Goal: Information Seeking & Learning: Learn about a topic

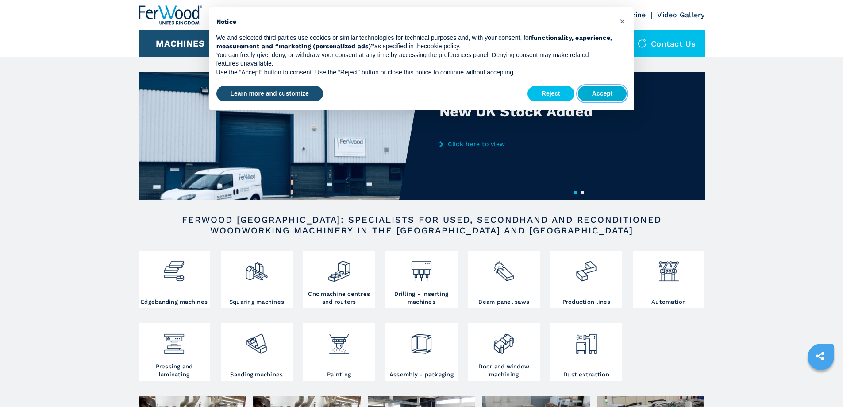
click at [593, 88] on button "Accept" at bounding box center [602, 94] width 49 height 16
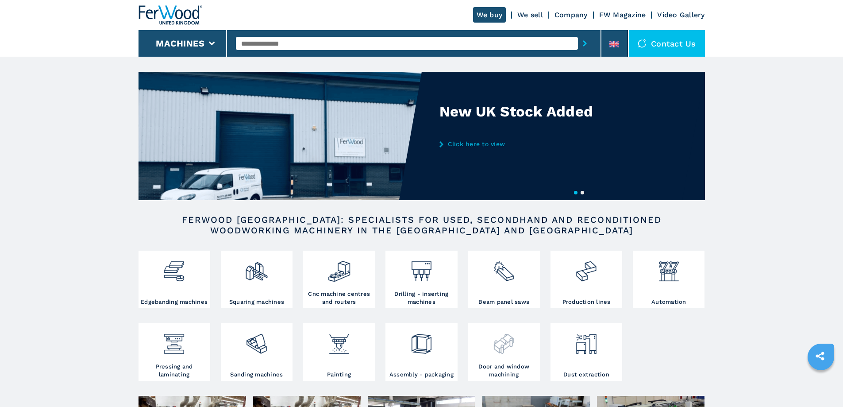
scroll to position [44, 0]
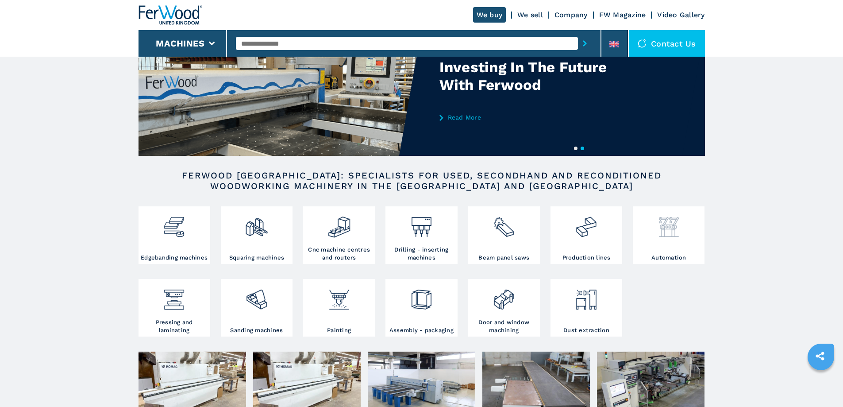
click at [683, 219] on div at bounding box center [668, 223] width 67 height 30
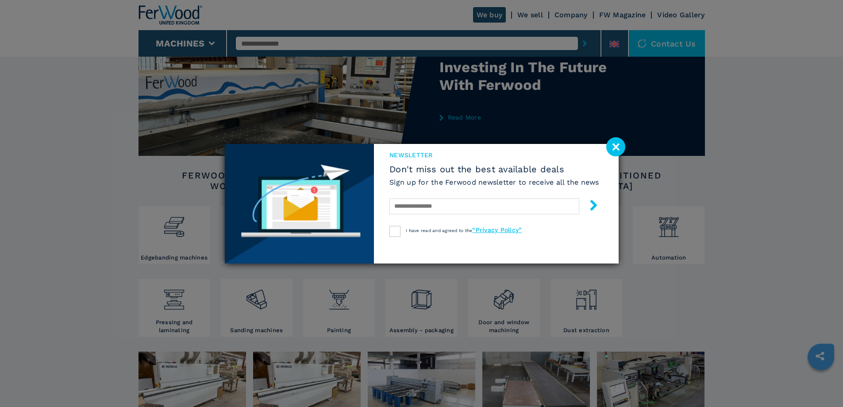
click at [610, 150] on image at bounding box center [615, 146] width 19 height 19
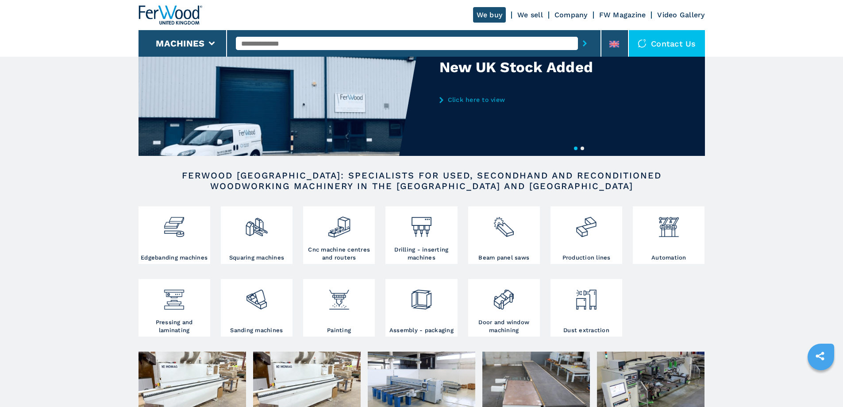
scroll to position [310, 0]
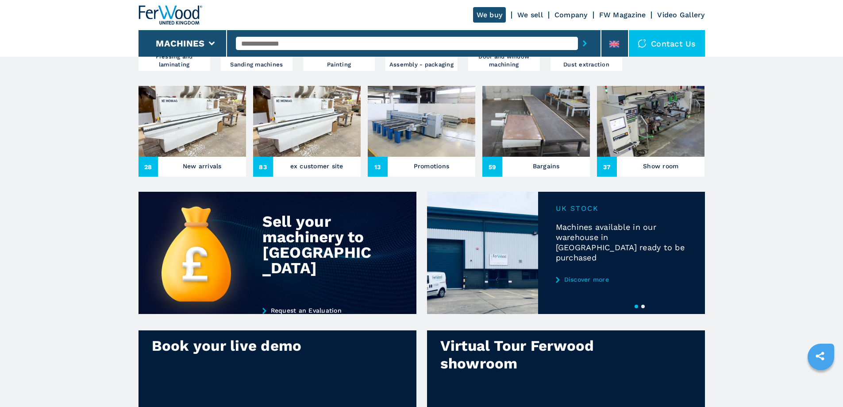
click at [197, 173] on div "New arrivals" at bounding box center [202, 167] width 88 height 14
click at [200, 172] on h3 "New arrivals" at bounding box center [202, 166] width 39 height 12
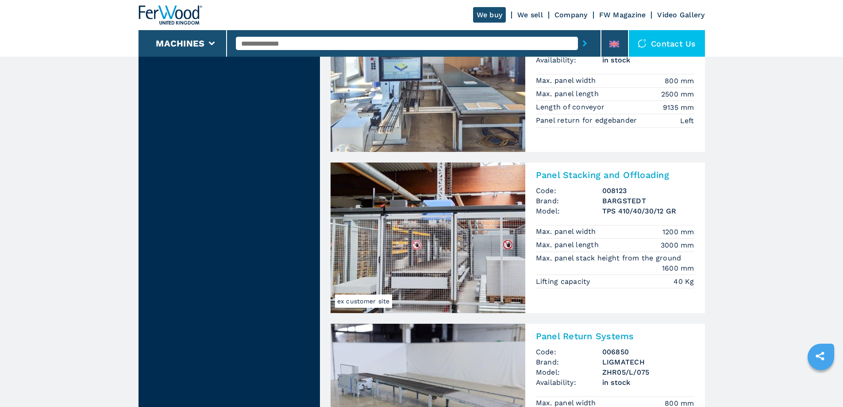
scroll to position [1814, 0]
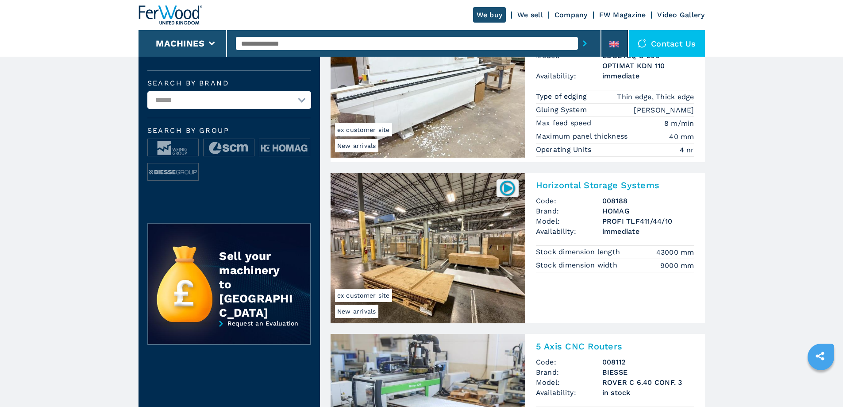
scroll to position [221, 0]
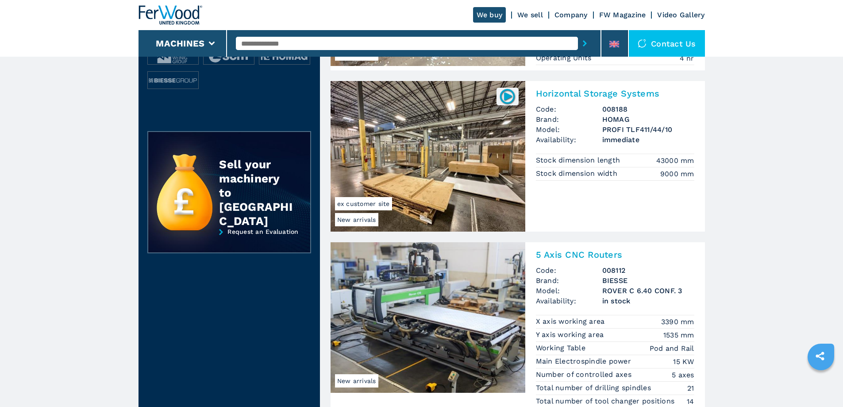
click at [599, 94] on h2 "Horizontal Storage Systems" at bounding box center [615, 93] width 158 height 11
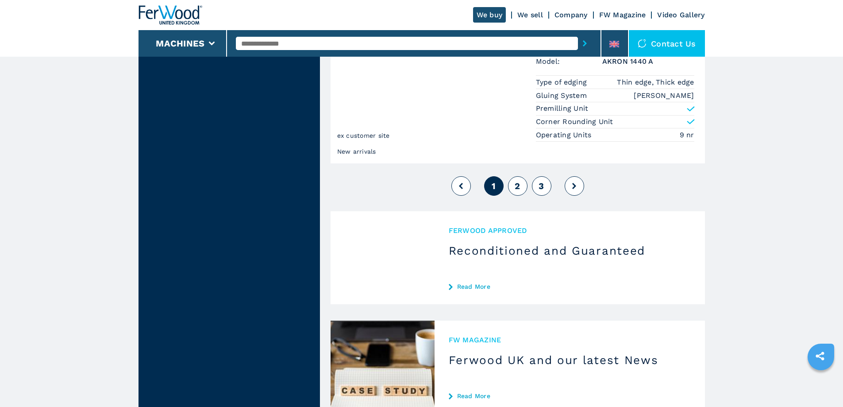
scroll to position [2035, 0]
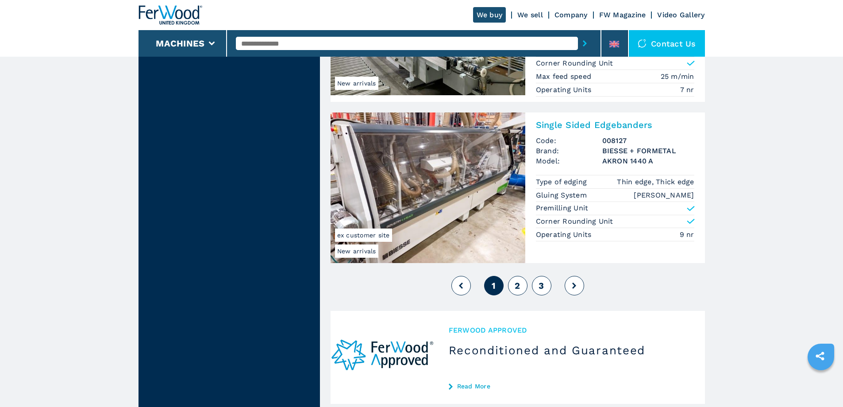
click at [521, 280] on button "2" at bounding box center [517, 285] width 19 height 19
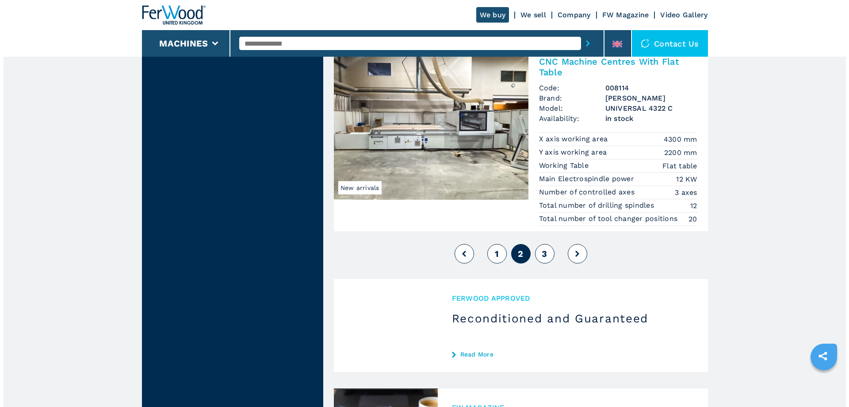
scroll to position [2256, 0]
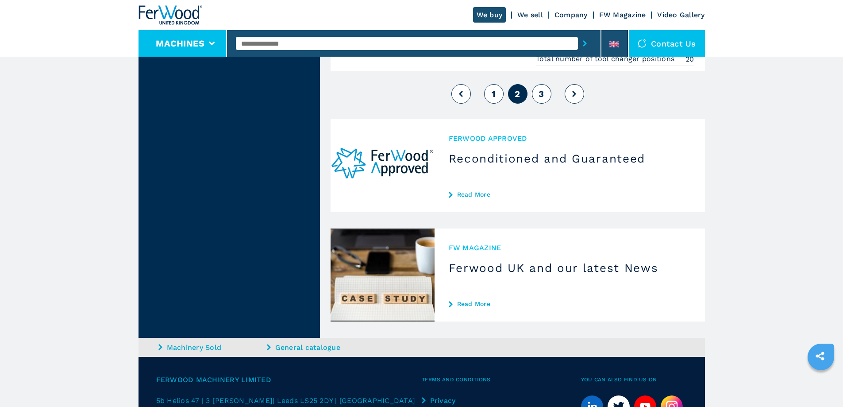
click at [178, 30] on li "Machines" at bounding box center [182, 43] width 89 height 27
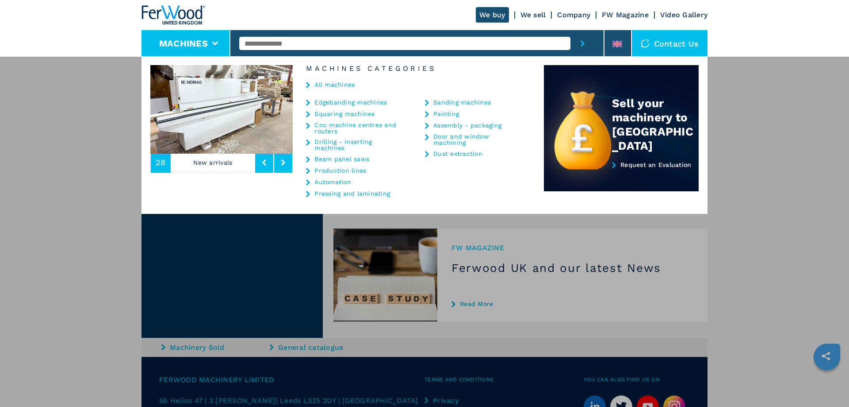
click at [335, 182] on link "Automation" at bounding box center [333, 182] width 37 height 6
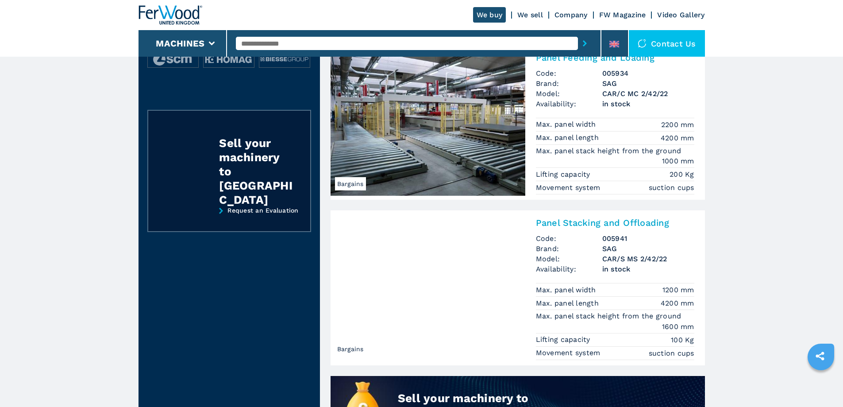
scroll to position [442, 0]
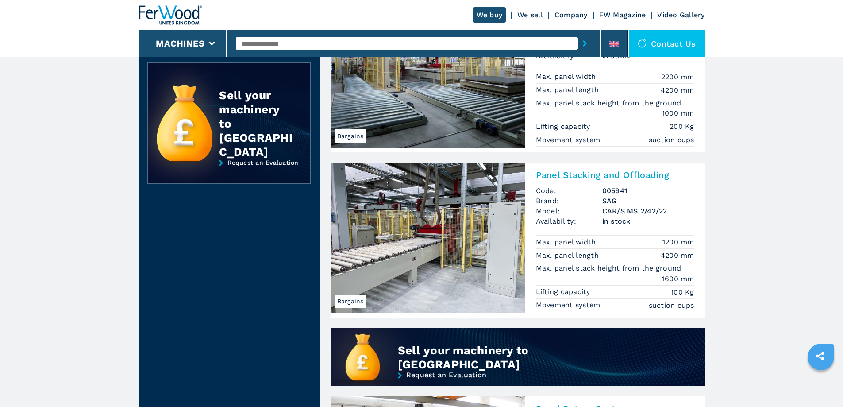
click at [599, 179] on h2 "Panel Stacking and Offloading" at bounding box center [615, 174] width 158 height 11
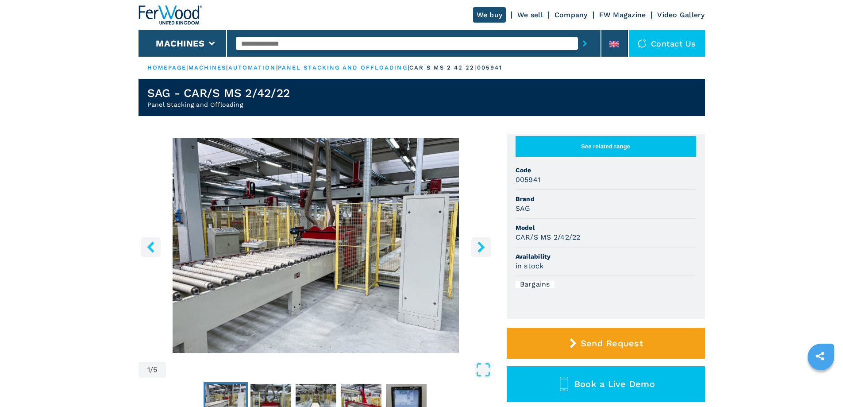
click at [476, 243] on icon "right-button" at bounding box center [481, 246] width 11 height 11
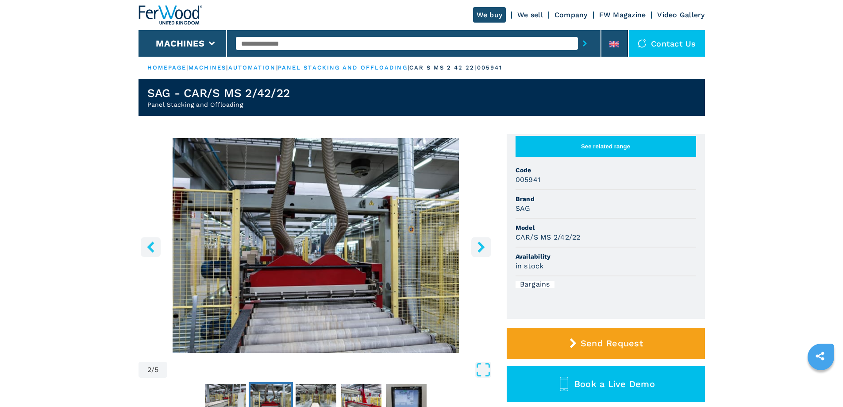
click at [476, 243] on icon "right-button" at bounding box center [481, 246] width 11 height 11
click at [482, 245] on icon "right-button" at bounding box center [480, 246] width 7 height 11
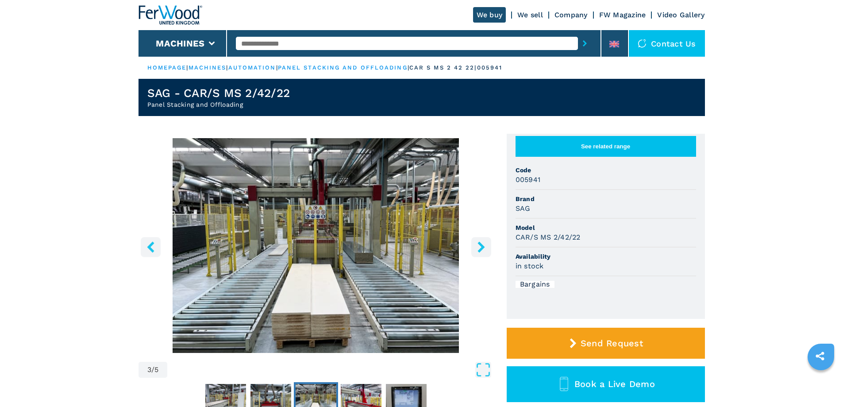
click at [479, 246] on icon "right-button" at bounding box center [481, 246] width 11 height 11
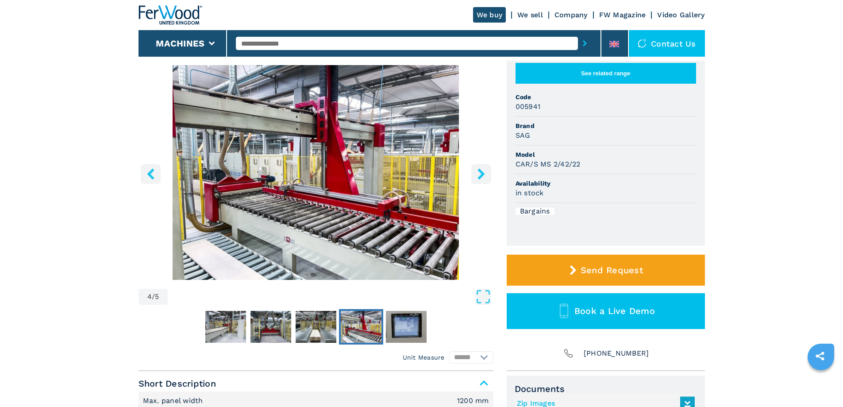
scroll to position [133, 0]
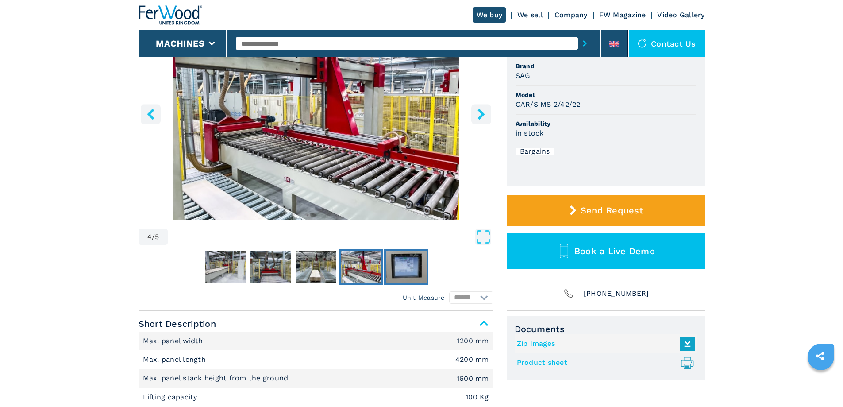
click at [401, 267] on img "Go to Slide 5" at bounding box center [406, 267] width 41 height 32
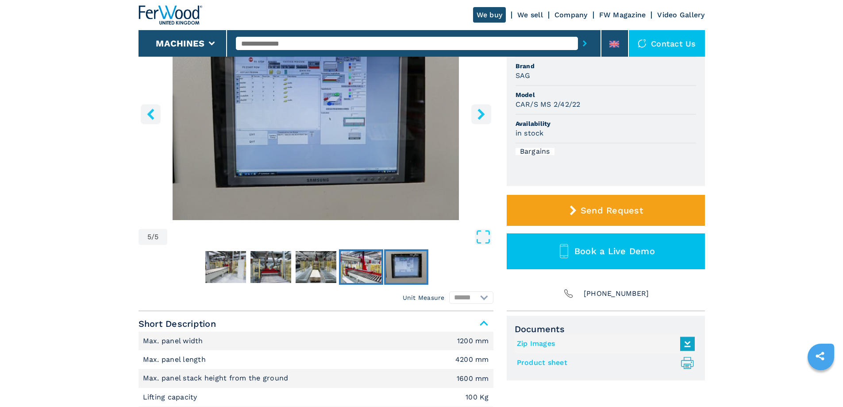
click at [359, 264] on img "Go to Slide 4" at bounding box center [361, 267] width 41 height 32
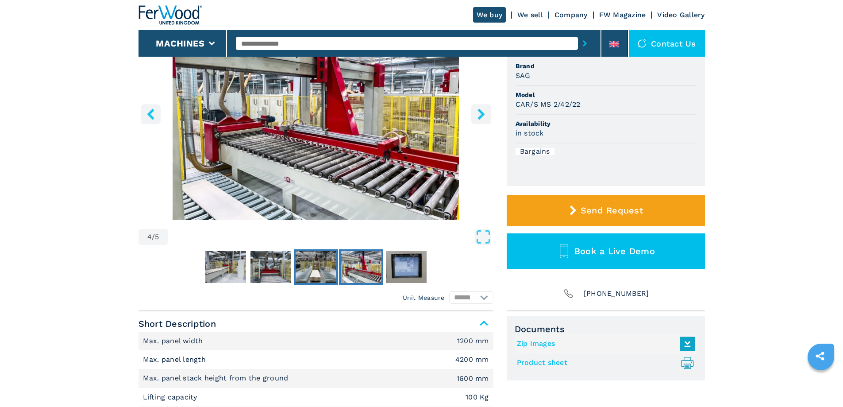
click at [321, 265] on img "Go to Slide 3" at bounding box center [316, 267] width 41 height 32
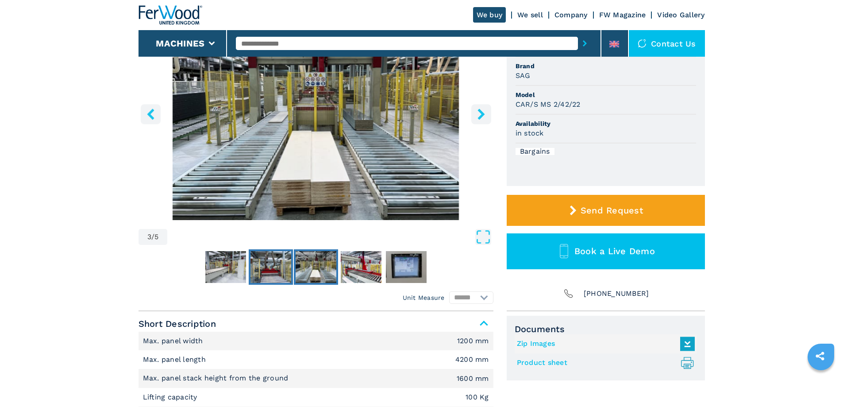
click at [275, 269] on img "Go to Slide 2" at bounding box center [270, 267] width 41 height 32
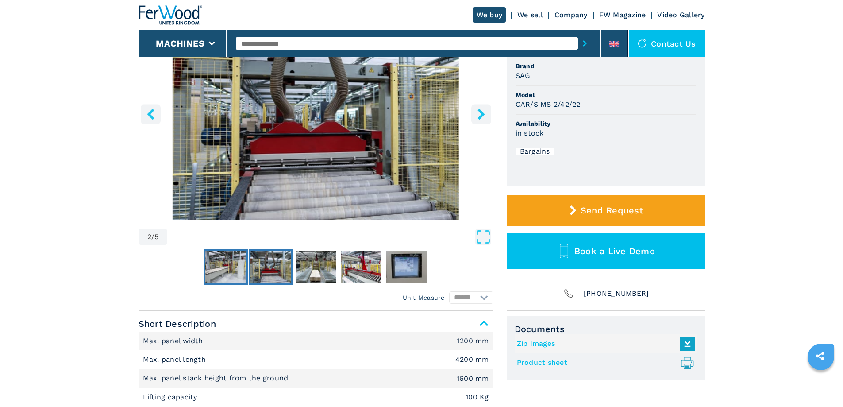
click at [222, 268] on img "Go to Slide 1" at bounding box center [225, 267] width 41 height 32
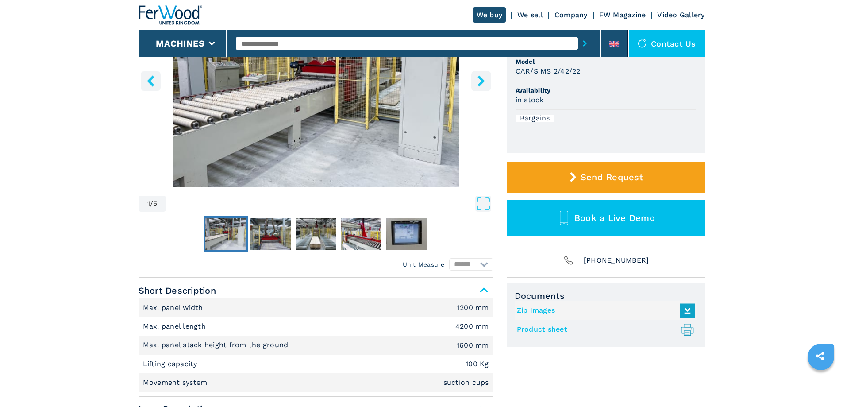
scroll to position [0, 0]
